Goal: Check status: Check status

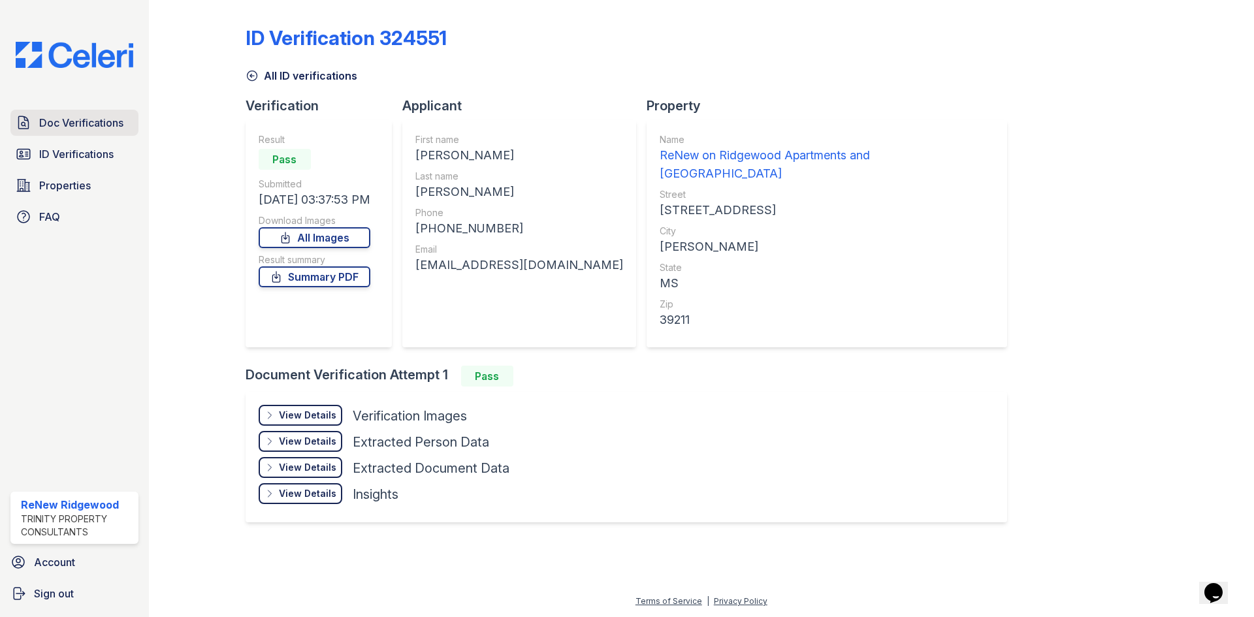
click at [89, 134] on link "Doc Verifications" at bounding box center [74, 123] width 128 height 26
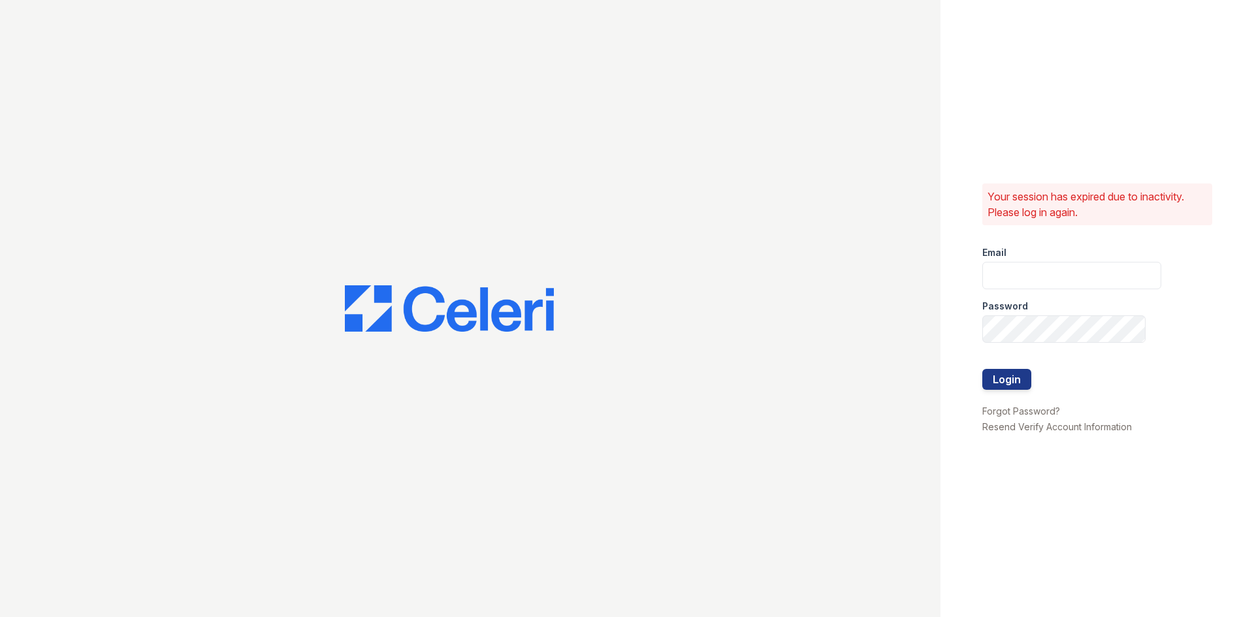
type input "renewonridgewoodtemp@trinity-pm.com"
click at [1020, 377] on button "Login" at bounding box center [1007, 379] width 49 height 21
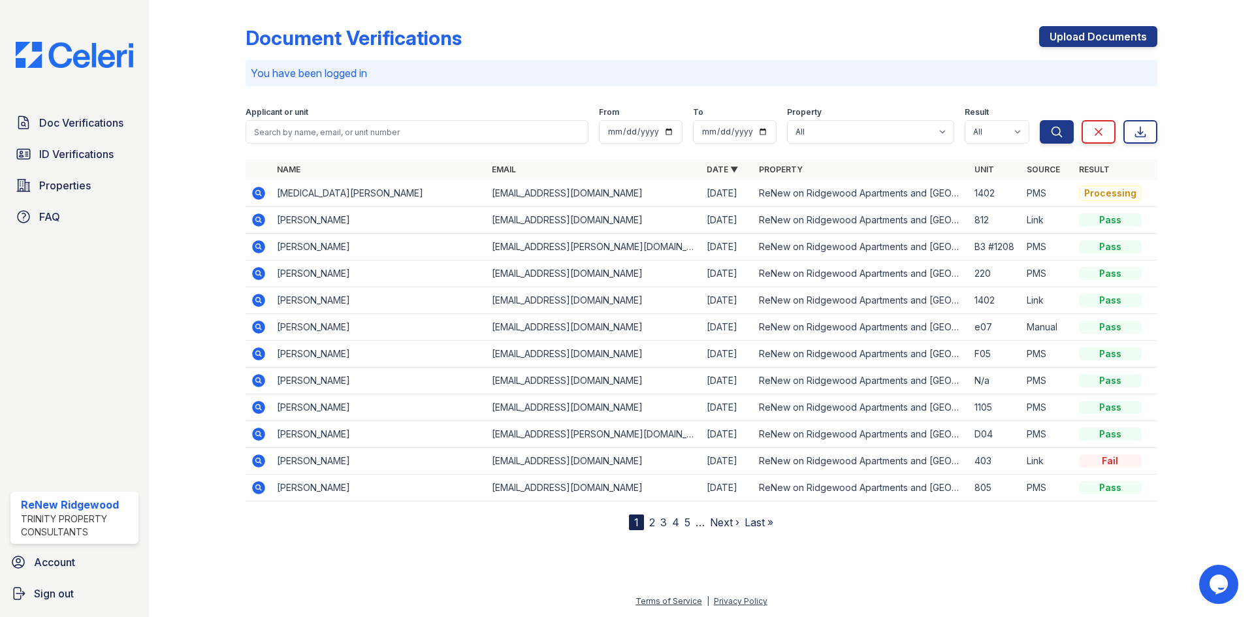
click at [259, 195] on icon at bounding box center [258, 193] width 13 height 13
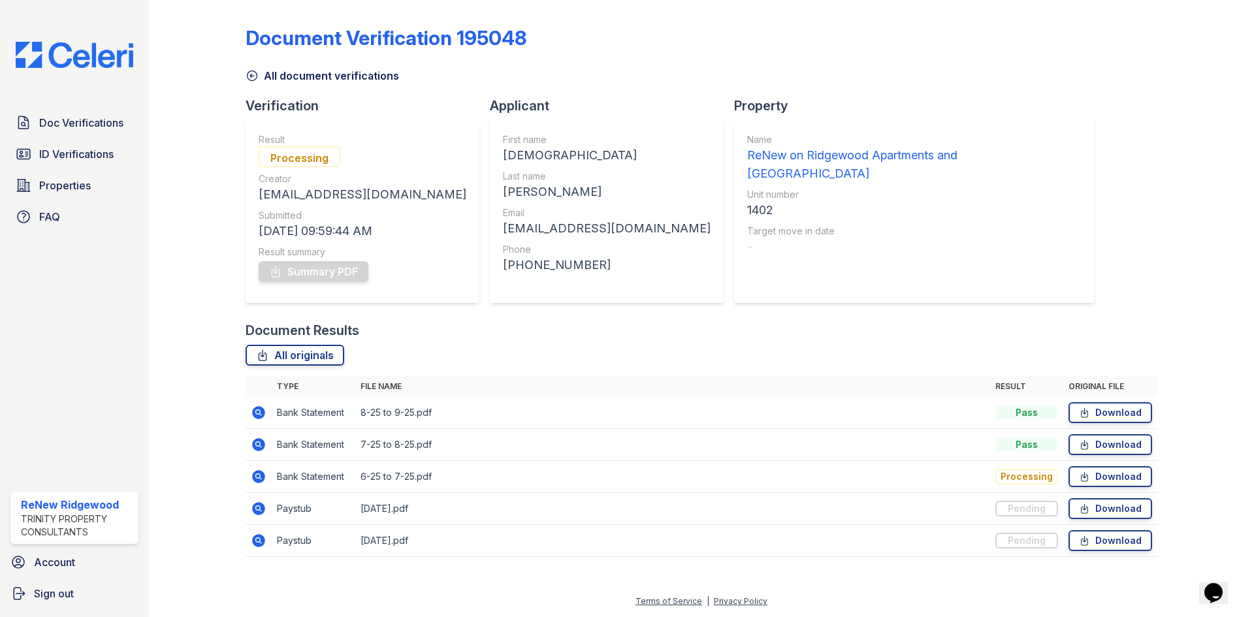
click at [256, 80] on icon at bounding box center [252, 75] width 13 height 13
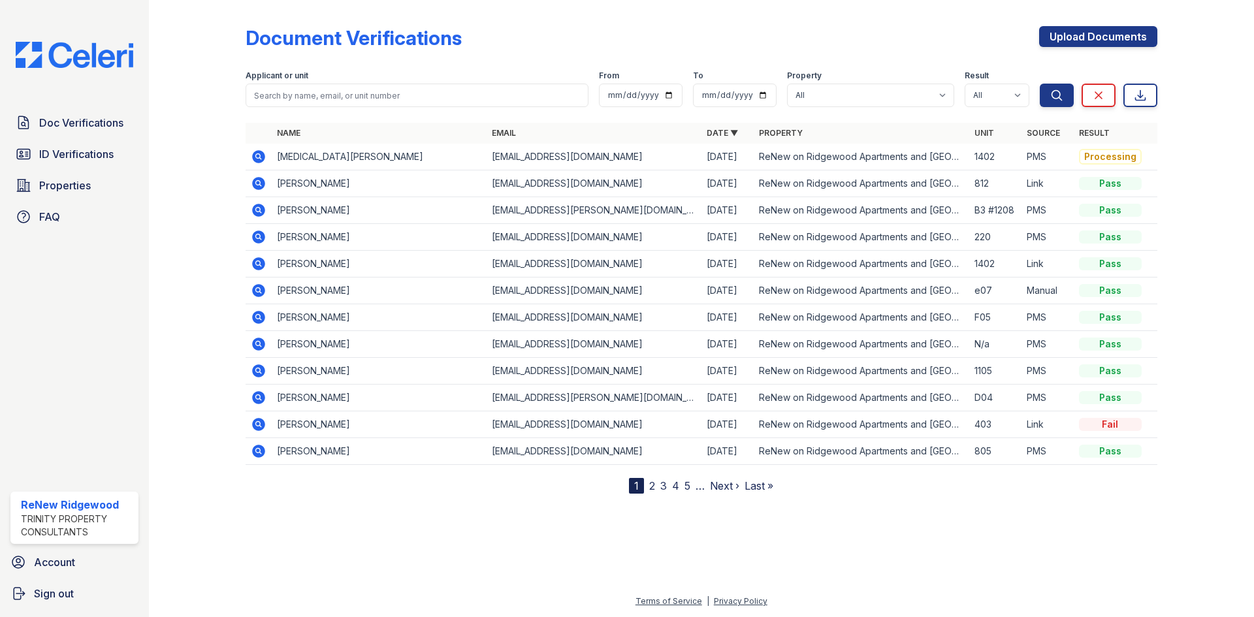
click at [257, 263] on icon at bounding box center [257, 262] width 3 height 3
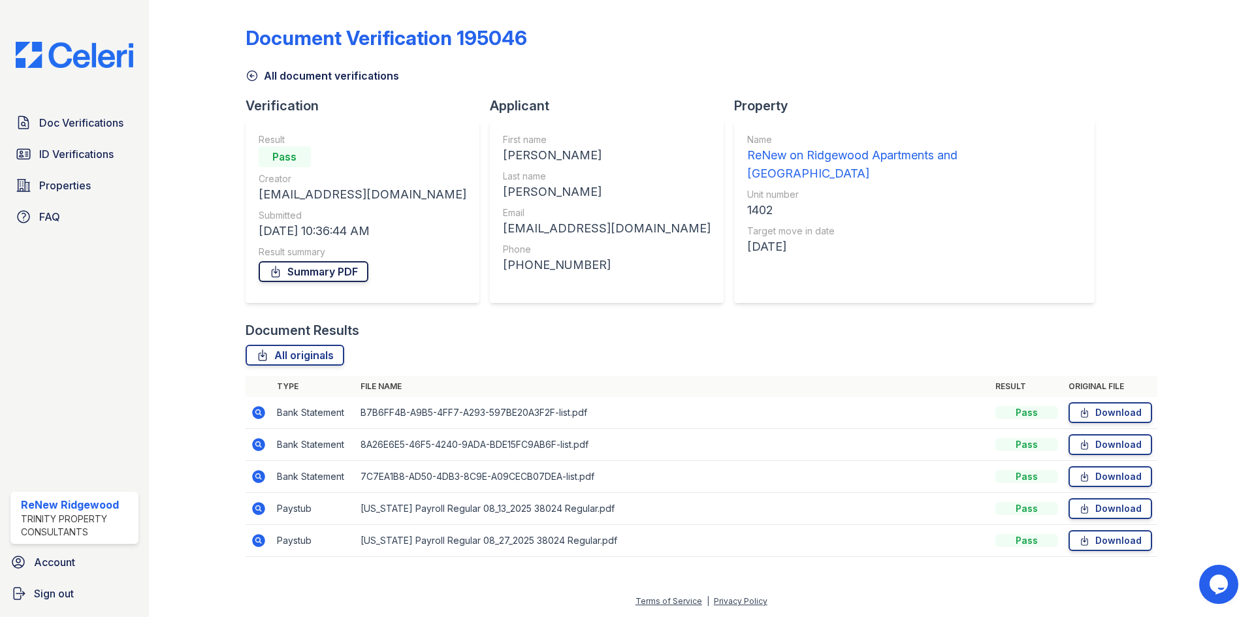
click at [357, 275] on link "Summary PDF" at bounding box center [314, 271] width 110 height 21
click at [266, 81] on link "All document verifications" at bounding box center [323, 76] width 154 height 16
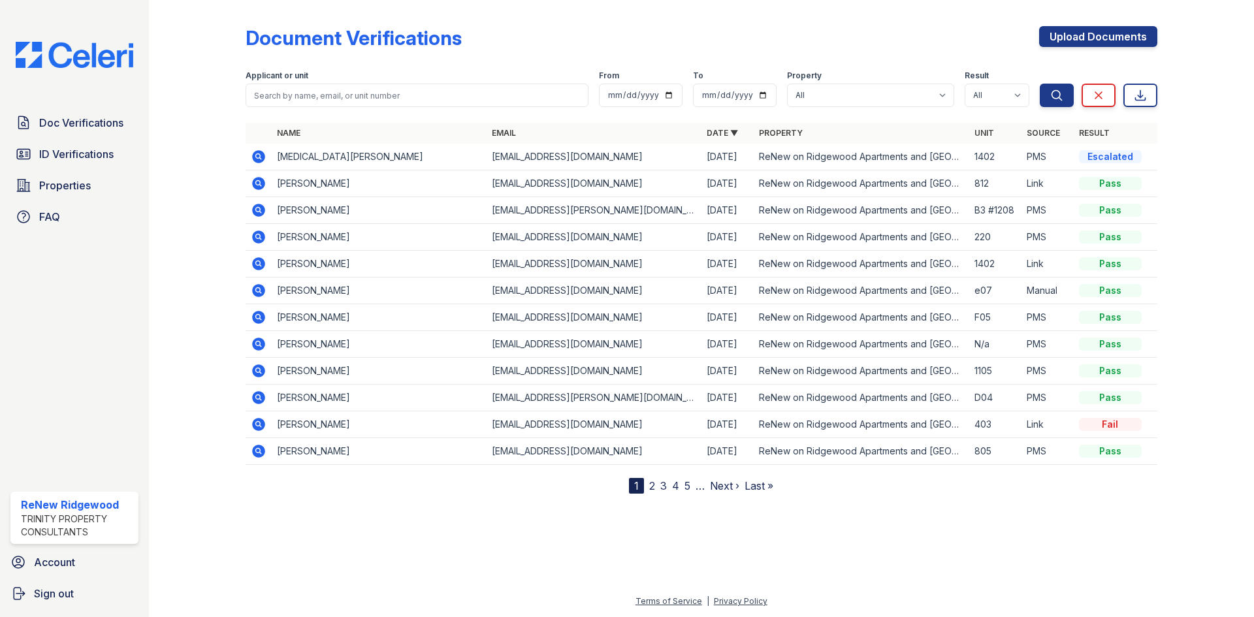
click at [259, 160] on icon at bounding box center [258, 156] width 13 height 13
